Goal: Transaction & Acquisition: Purchase product/service

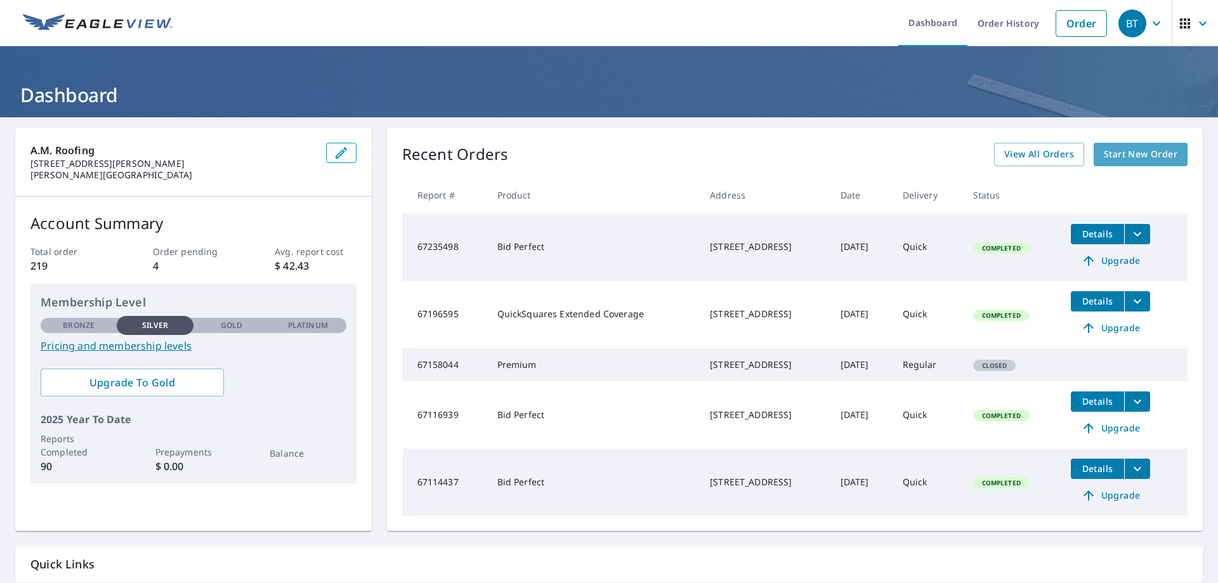
click at [1110, 164] on link "Start New Order" at bounding box center [1141, 154] width 94 height 23
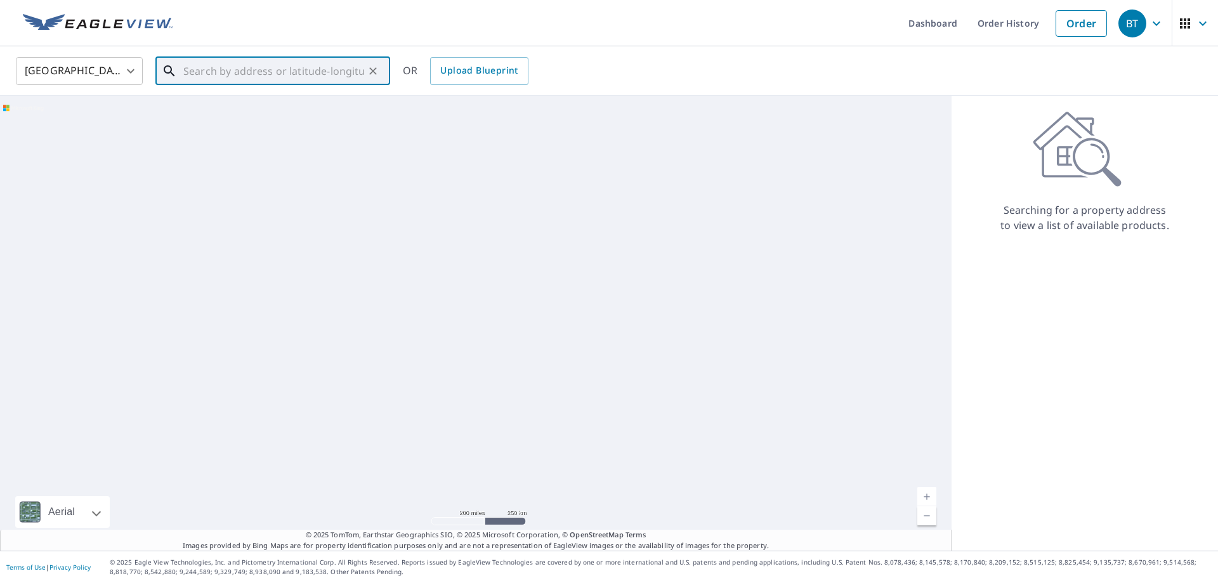
paste input "[EMAIL_ADDRESS][DOMAIN_NAME]"
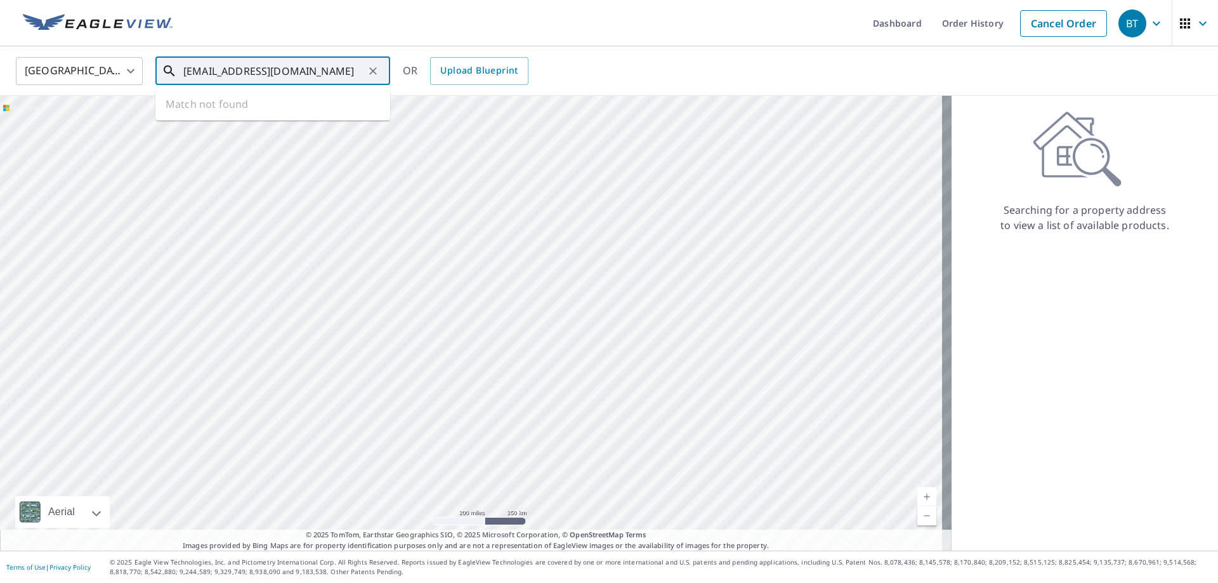
drag, startPoint x: 317, startPoint y: 79, endPoint x: 185, endPoint y: 71, distance: 132.2
click at [185, 71] on input "[EMAIL_ADDRESS][DOMAIN_NAME]" at bounding box center [273, 71] width 181 height 36
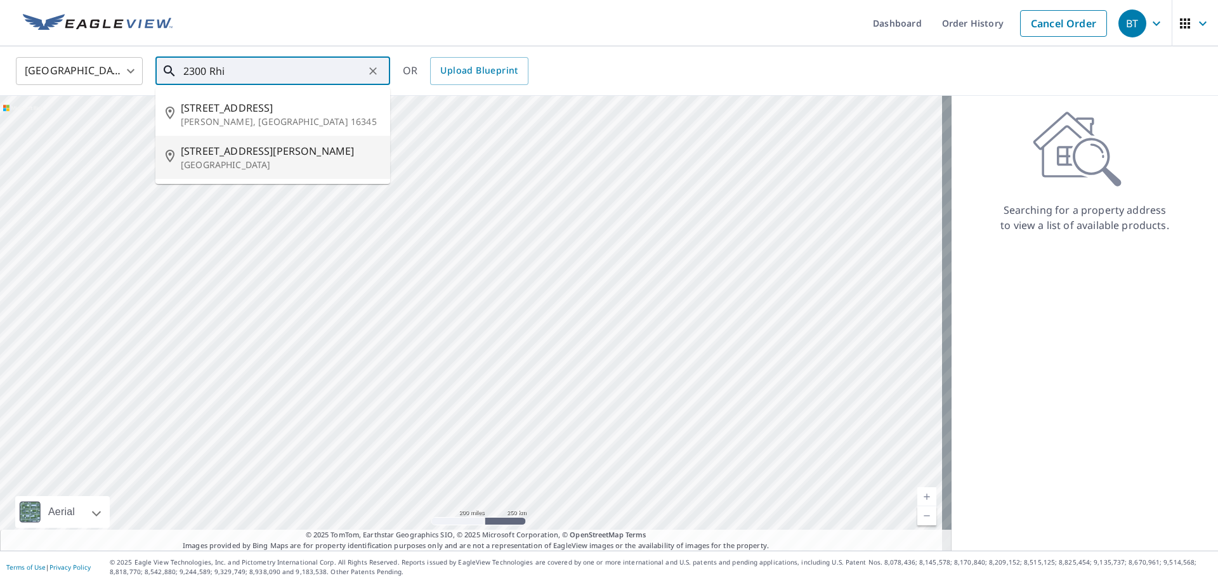
click at [207, 153] on span "[STREET_ADDRESS][PERSON_NAME]" at bounding box center [280, 150] width 199 height 15
type input "[STREET_ADDRESS][PERSON_NAME]"
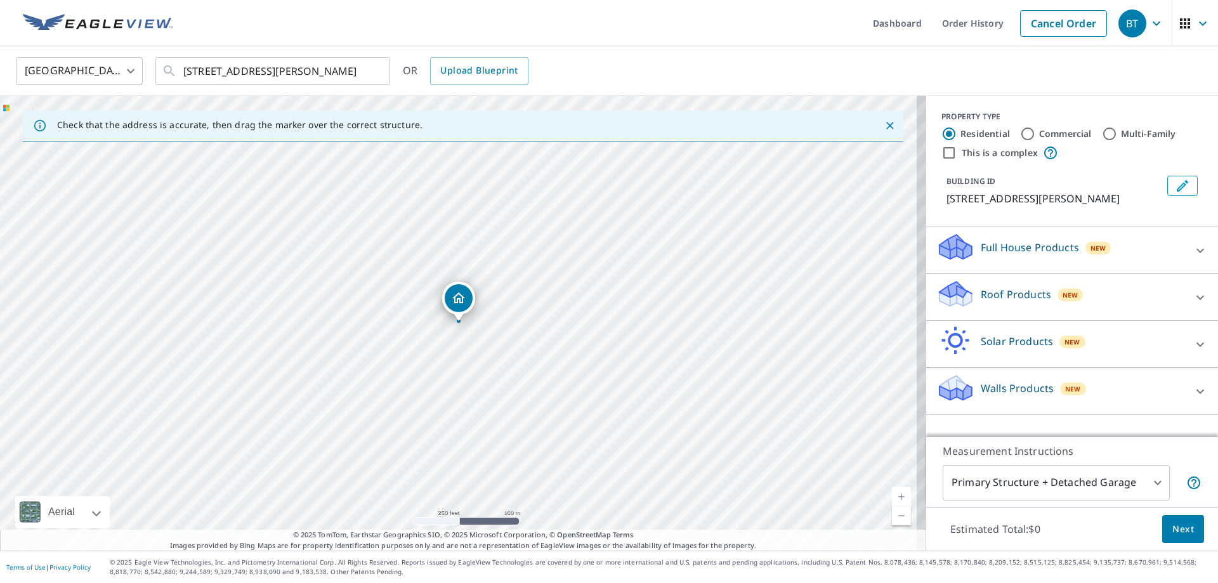
click at [940, 293] on icon at bounding box center [956, 290] width 32 height 16
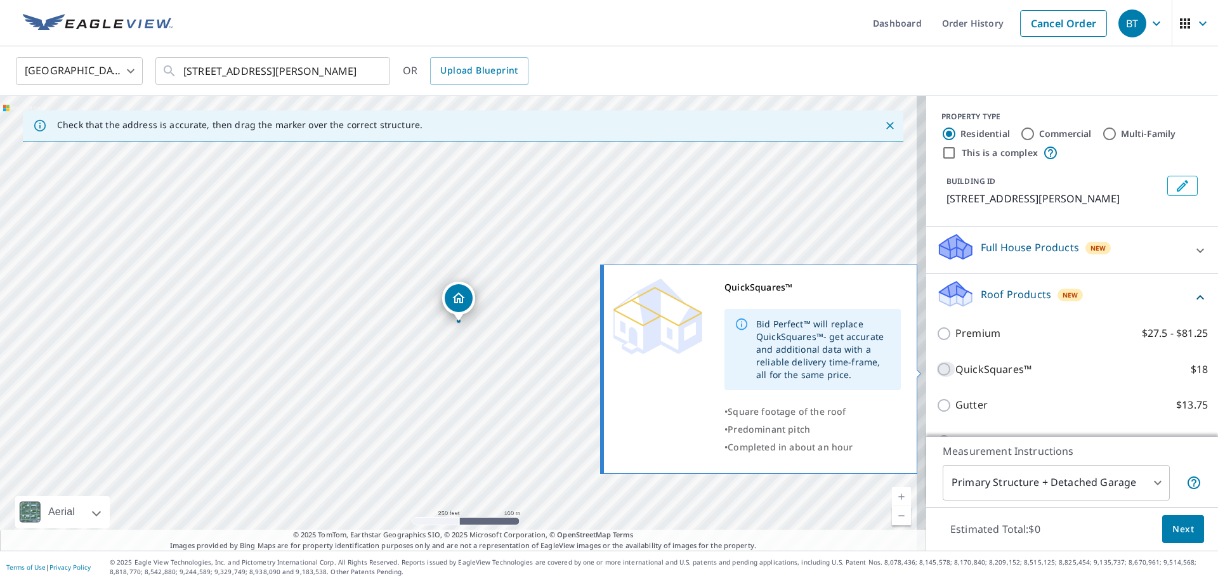
click at [942, 366] on input "QuickSquares™ $18" at bounding box center [946, 369] width 19 height 15
checkbox input "true"
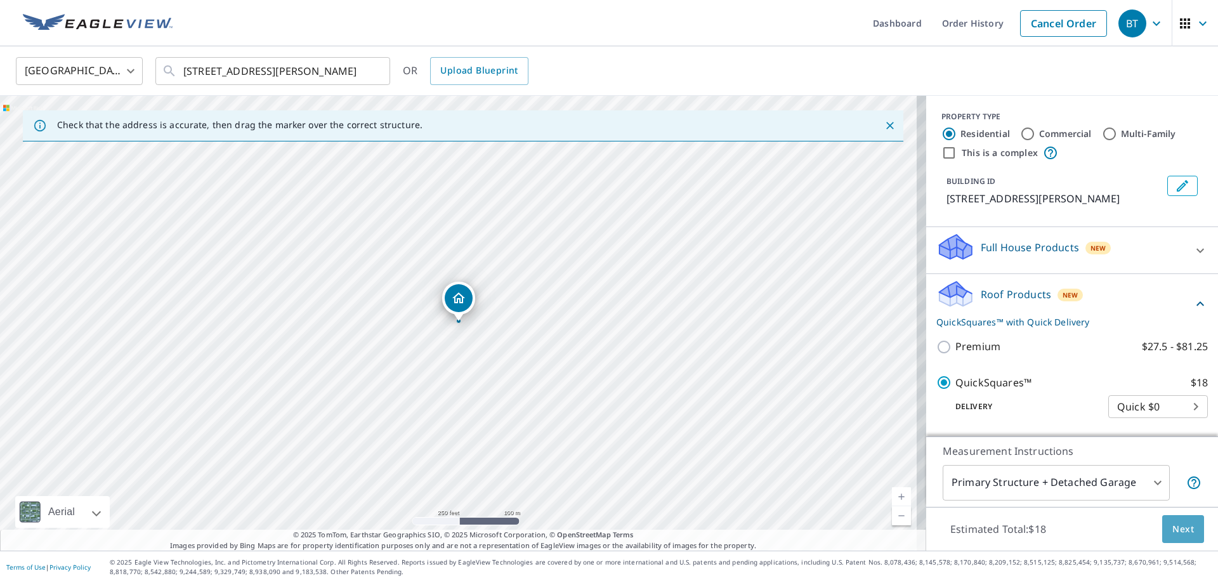
click at [1162, 529] on button "Next" at bounding box center [1183, 529] width 42 height 29
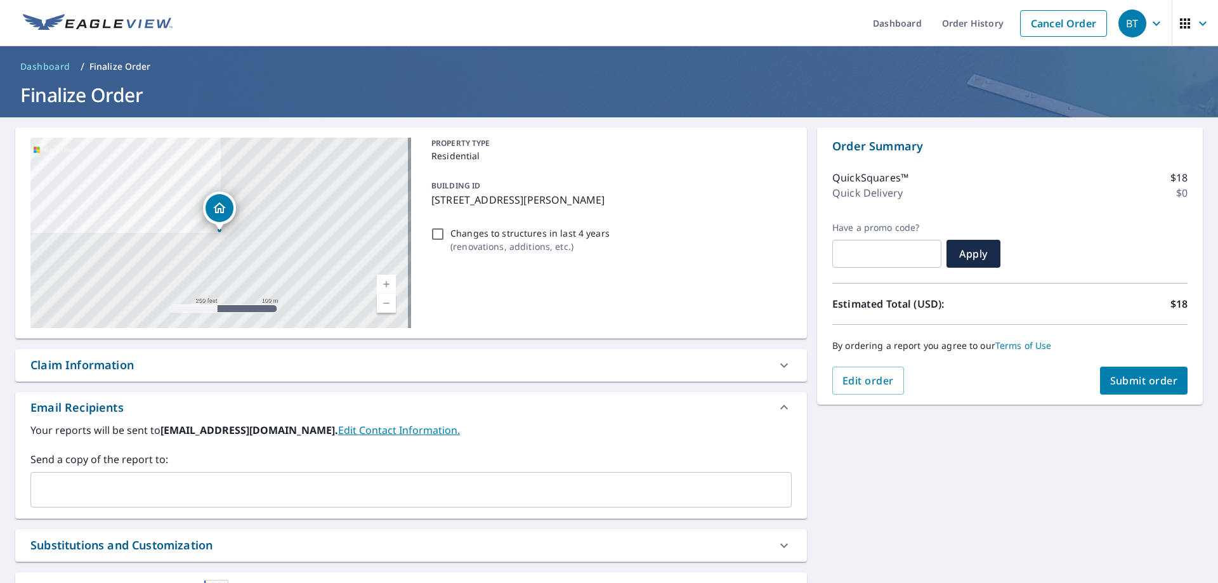
click at [1132, 374] on span "Submit order" at bounding box center [1144, 381] width 68 height 14
